Goal: Information Seeking & Learning: Learn about a topic

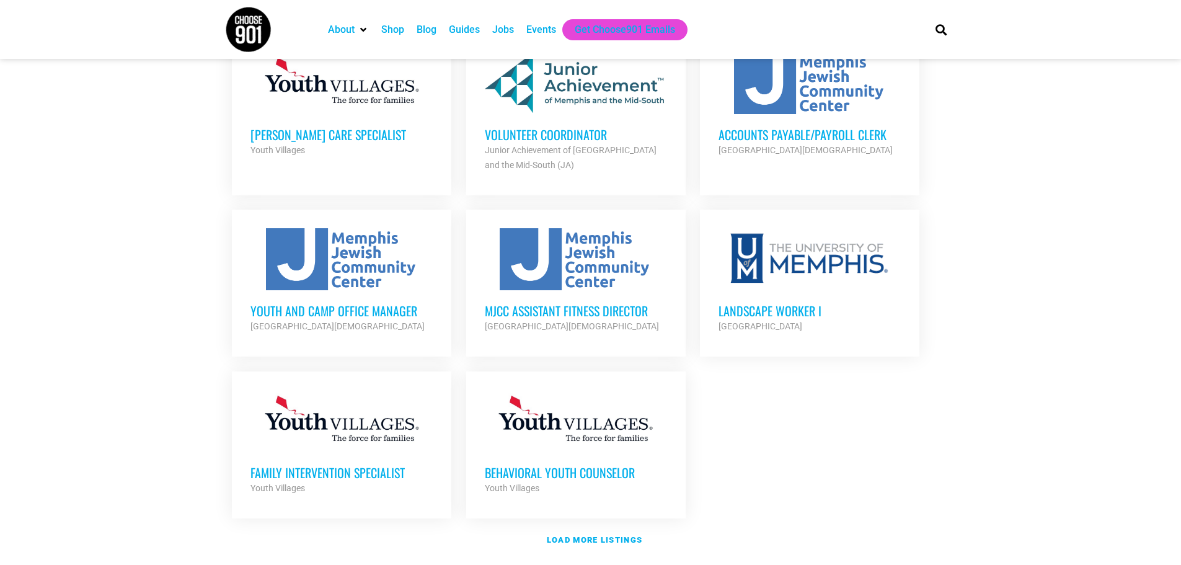
scroll to position [1314, 0]
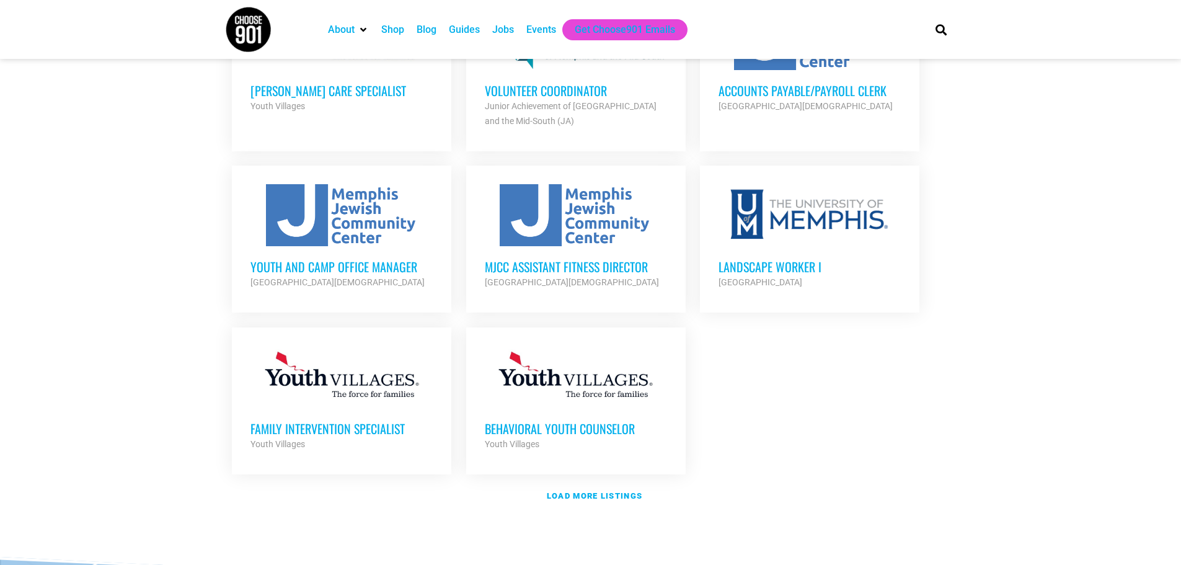
click at [580, 420] on h3 "Behavioral Youth Counselor" at bounding box center [576, 428] width 182 height 16
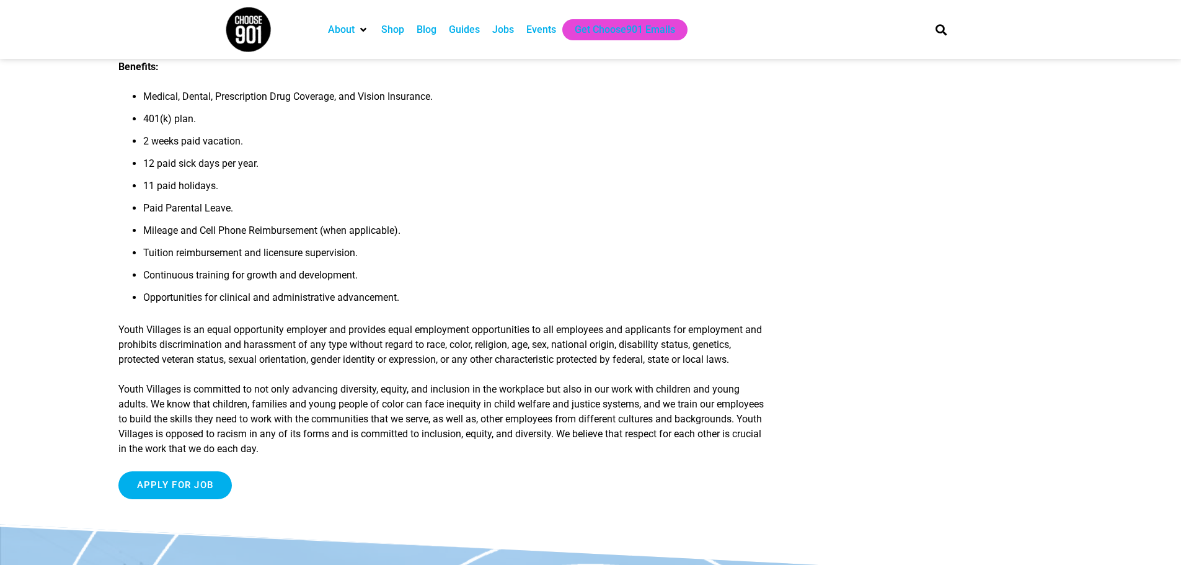
scroll to position [1045, 0]
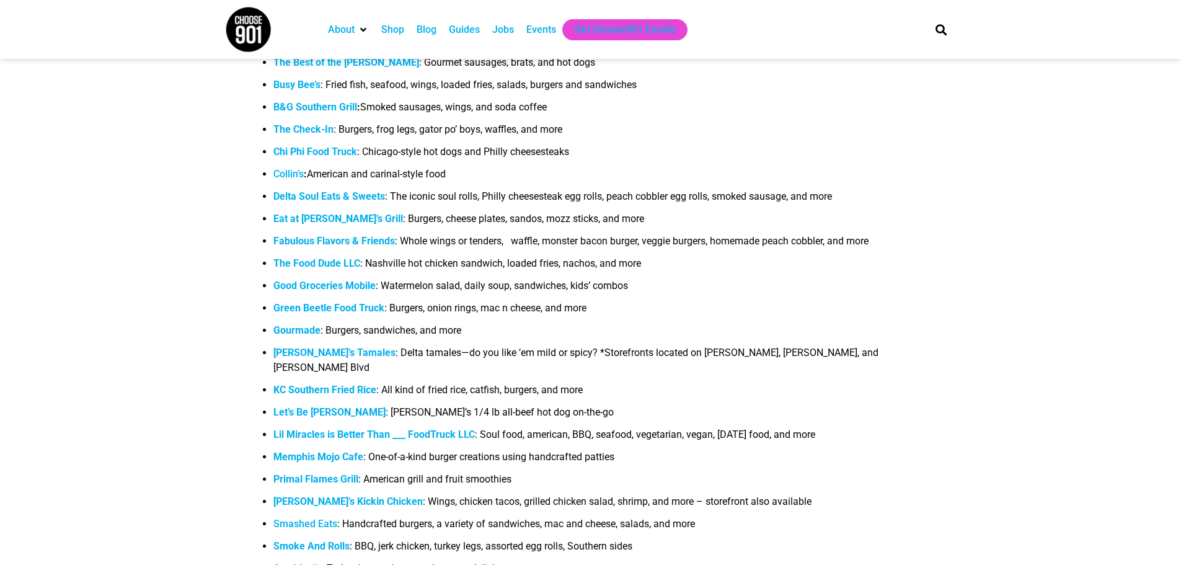
scroll to position [1436, 0]
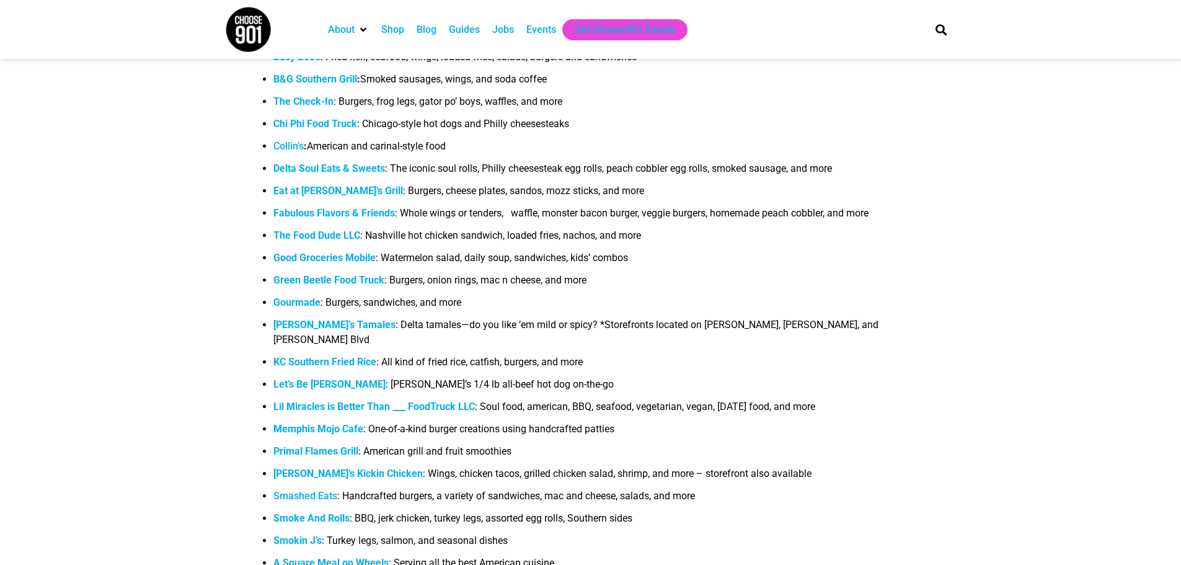
click at [294, 378] on b "Let’s Be Frank" at bounding box center [329, 384] width 112 height 12
